Goal: Navigation & Orientation: Find specific page/section

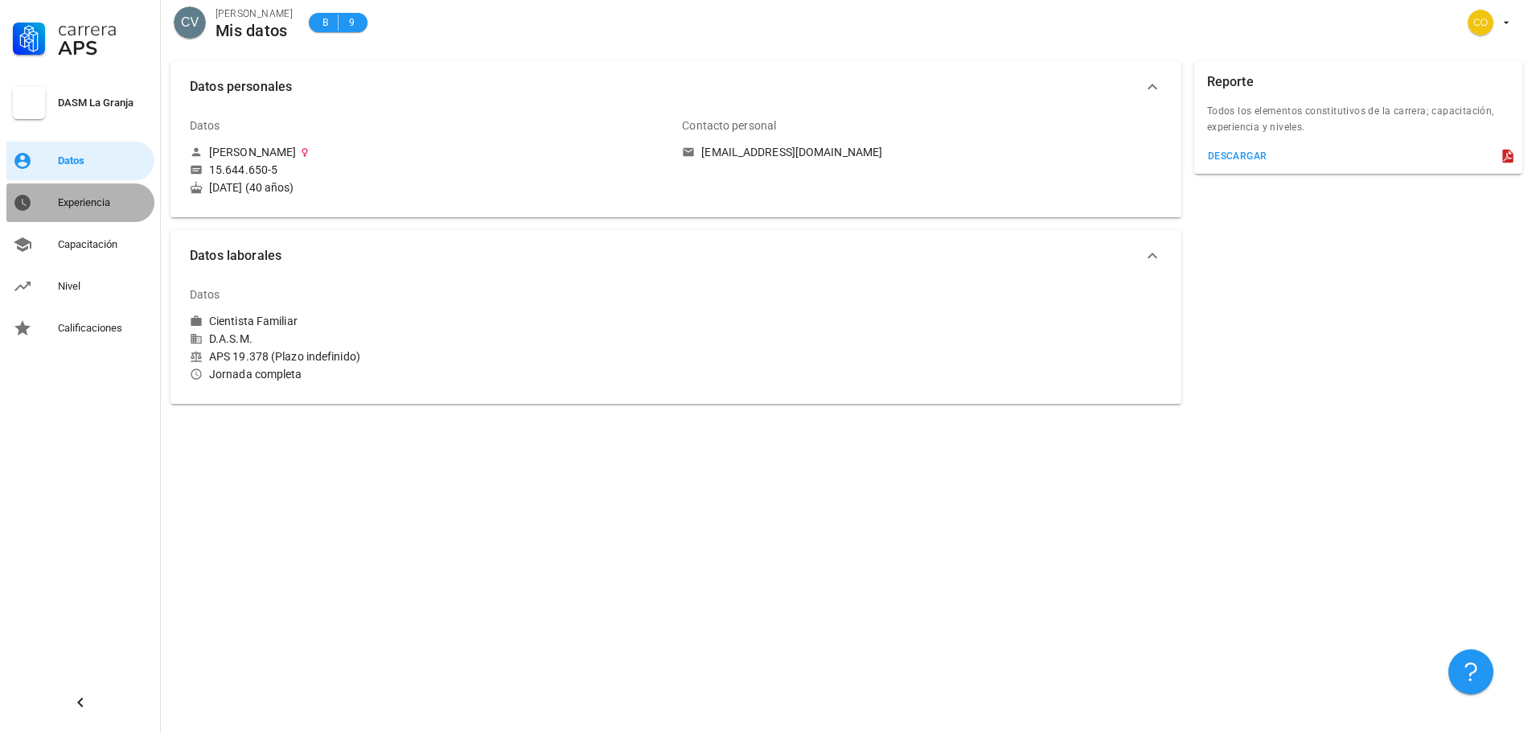
click at [79, 200] on div "Experiencia" at bounding box center [103, 202] width 90 height 13
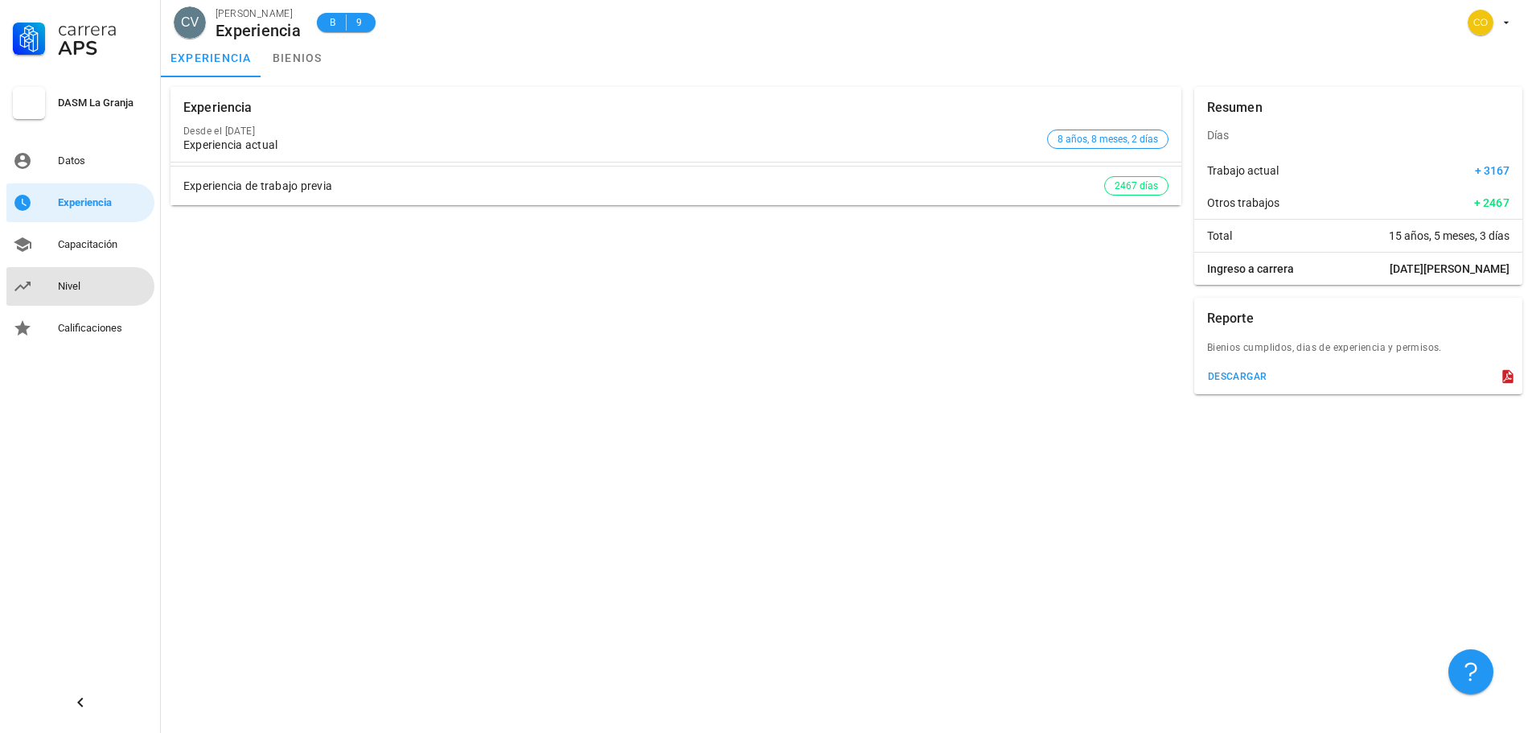
click at [62, 283] on div "Nivel" at bounding box center [103, 286] width 90 height 13
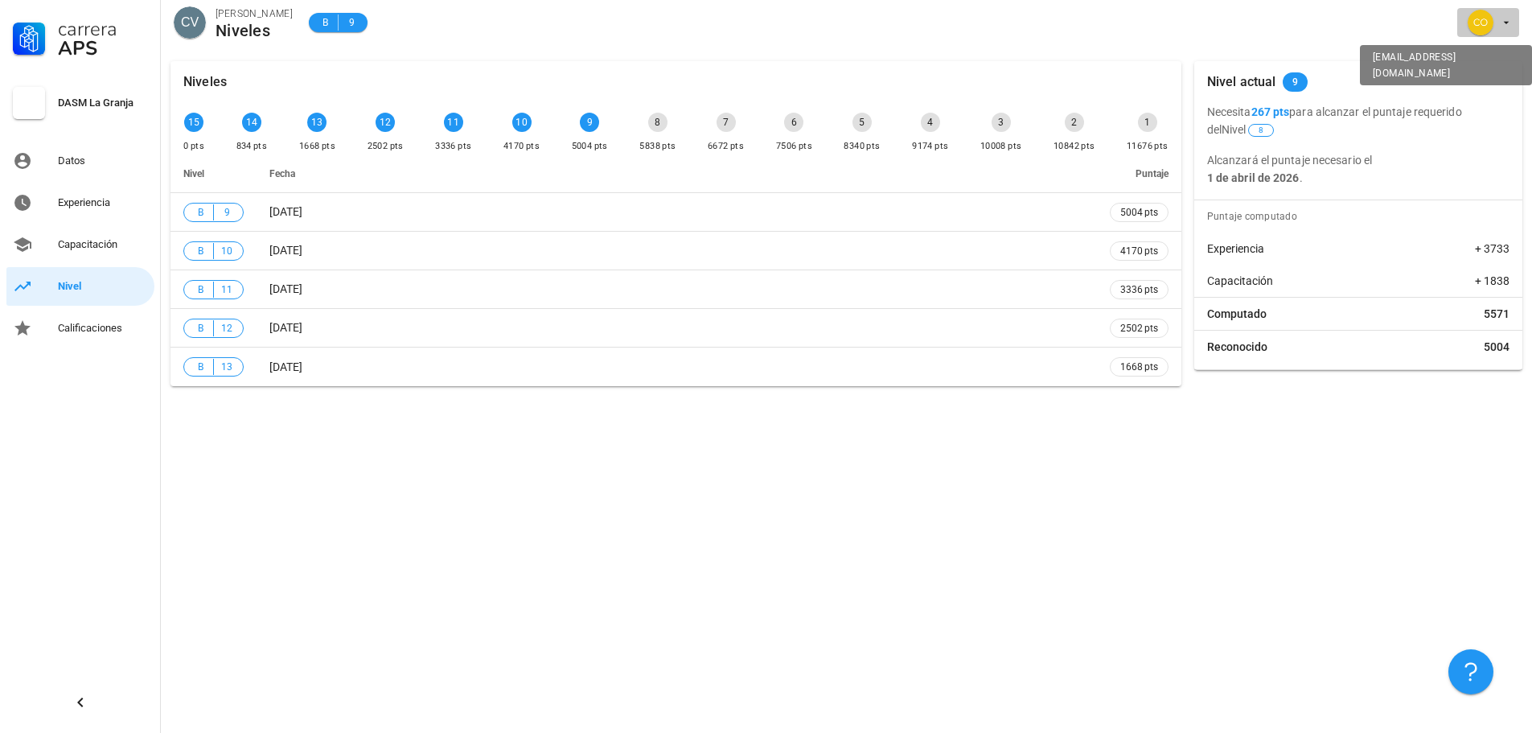
drag, startPoint x: 1505, startPoint y: 22, endPoint x: 1502, endPoint y: 14, distance: 8.7
click at [1502, 22] on icon "button" at bounding box center [1506, 22] width 13 height 13
click at [1292, 27] on div "CV [PERSON_NAME] Niveles B 9" at bounding box center [846, 25] width 1371 height 51
